Goal: Task Accomplishment & Management: Manage account settings

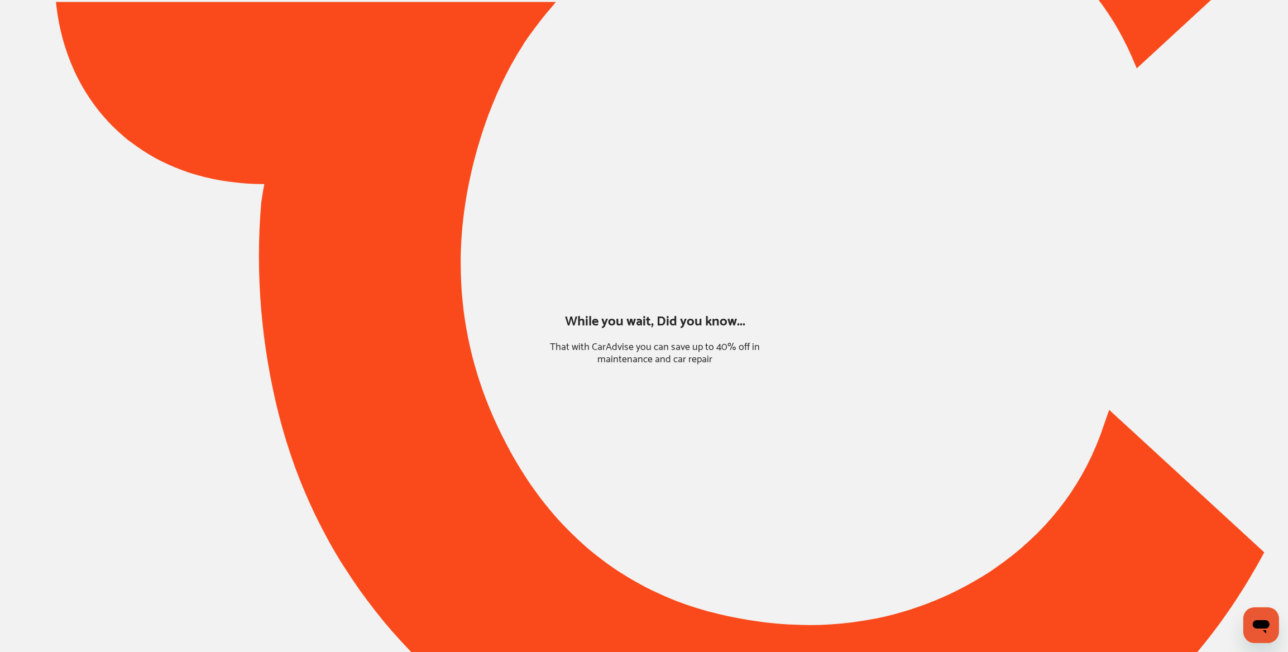
type input "*****"
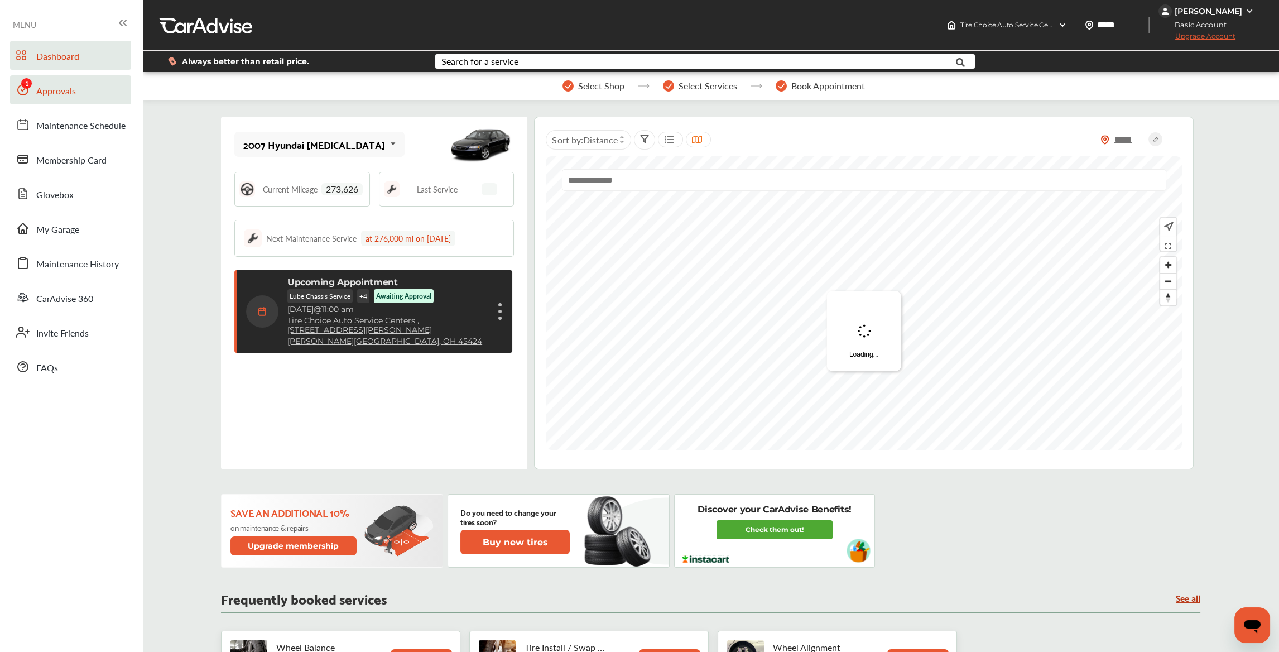
click at [80, 87] on link "Approvals" at bounding box center [70, 89] width 121 height 29
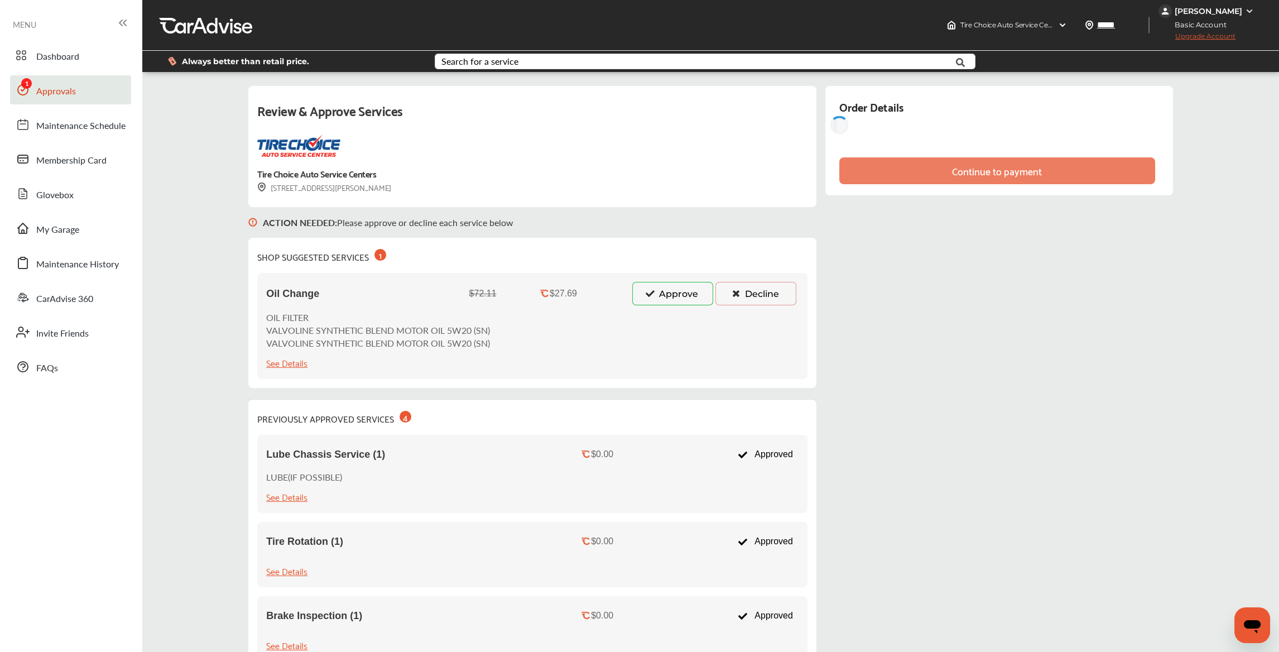
click at [656, 296] on icon at bounding box center [650, 293] width 11 height 8
